Goal: Information Seeking & Learning: Learn about a topic

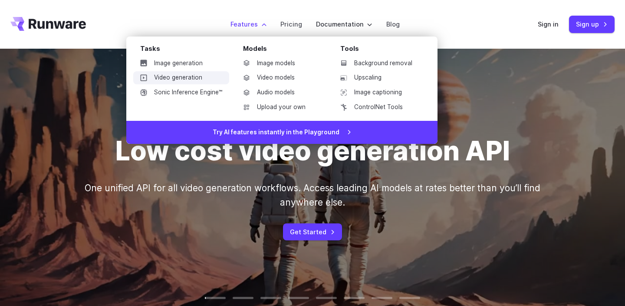
click at [187, 75] on link "Video generation" at bounding box center [181, 77] width 96 height 13
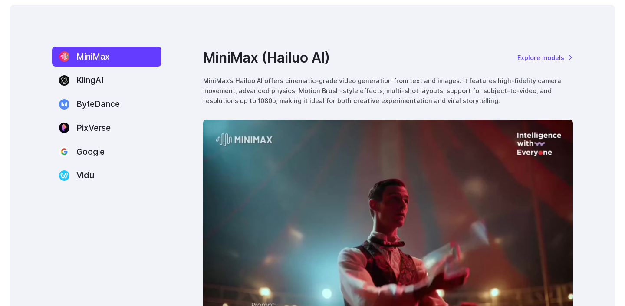
scroll to position [1067, 0]
